Goal: Navigation & Orientation: Understand site structure

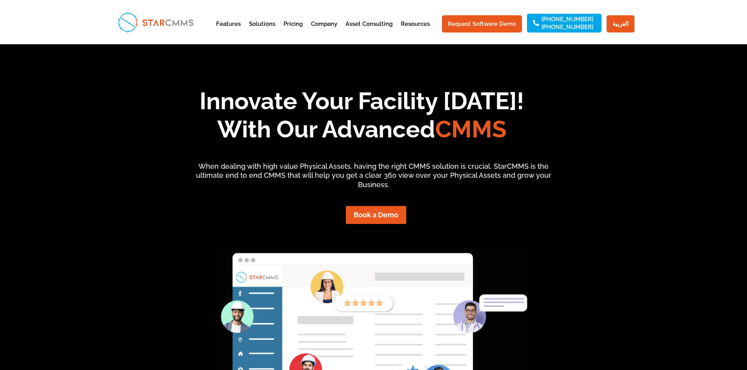
click at [635, 166] on div "Innovate Your Facility [DATE]! With Our Advanced CMMS When dealing with high va…" at bounding box center [373, 277] width 747 height 467
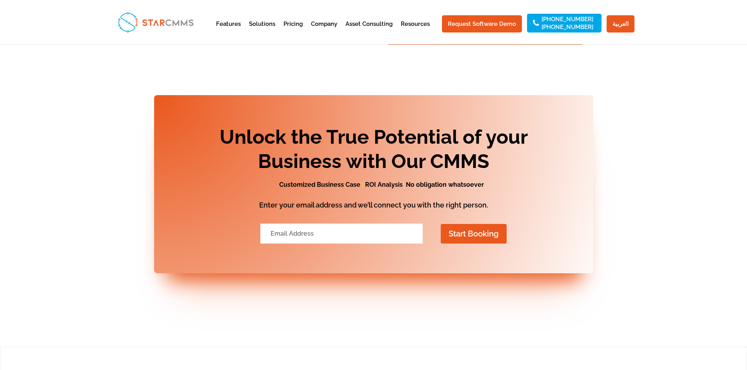
scroll to position [3219, 0]
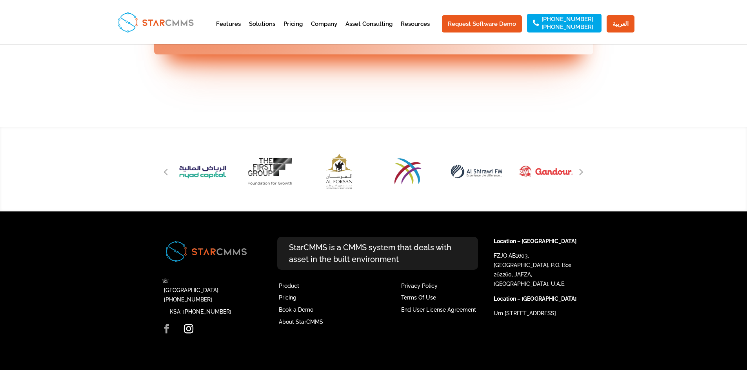
click at [168, 330] on link "Facebook" at bounding box center [166, 330] width 9 height 10
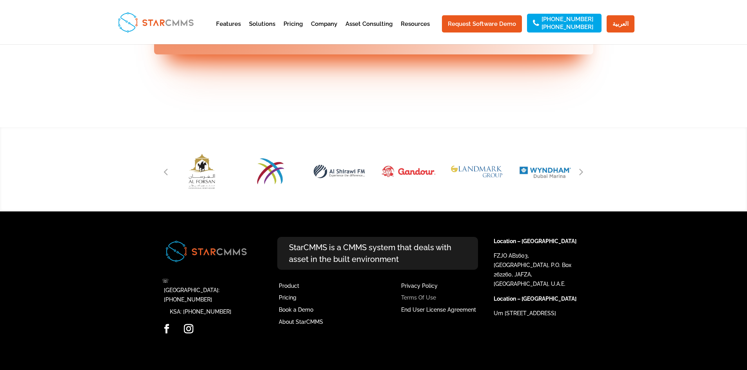
click at [421, 301] on link "Terms Of Use" at bounding box center [418, 298] width 35 height 6
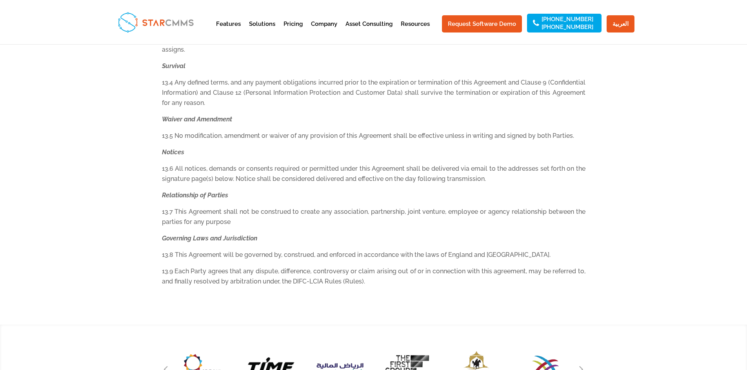
scroll to position [2790, 0]
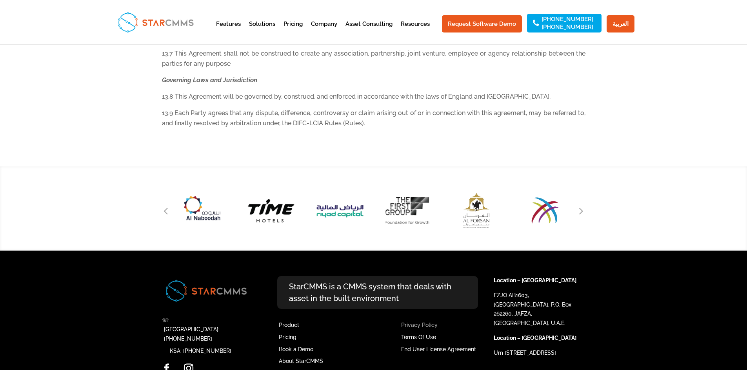
click at [419, 322] on link "Privacy Policy" at bounding box center [419, 325] width 36 height 6
